Goal: Task Accomplishment & Management: Manage account settings

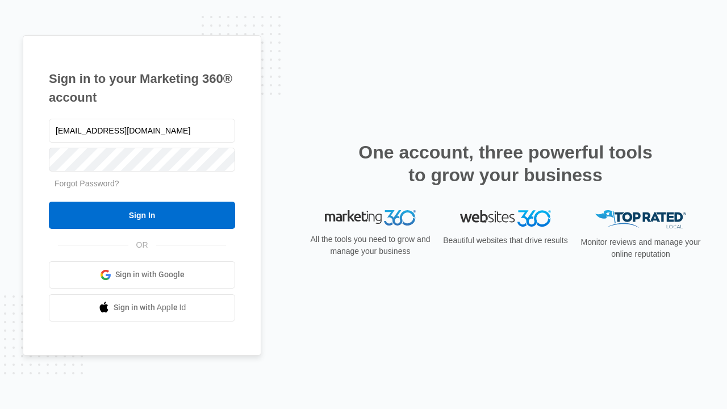
type input "[EMAIL_ADDRESS][DOMAIN_NAME]"
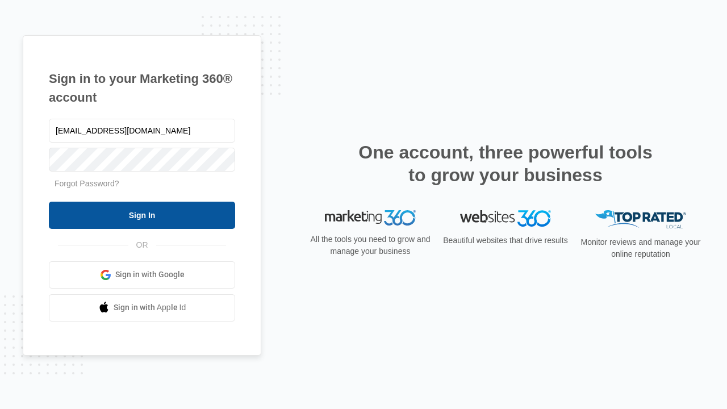
click at [142, 215] on input "Sign In" at bounding box center [142, 215] width 186 height 27
